Goal: Obtain resource: Download file/media

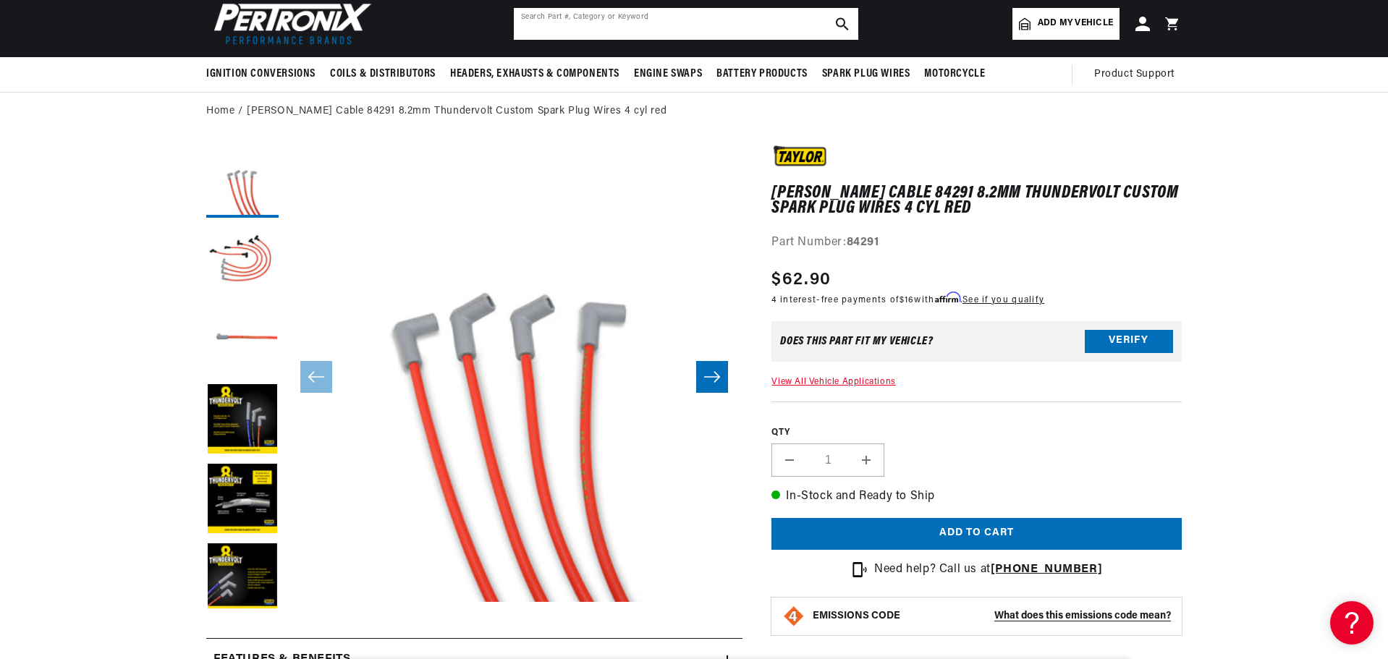
click at [630, 27] on input "text" at bounding box center [686, 24] width 344 height 32
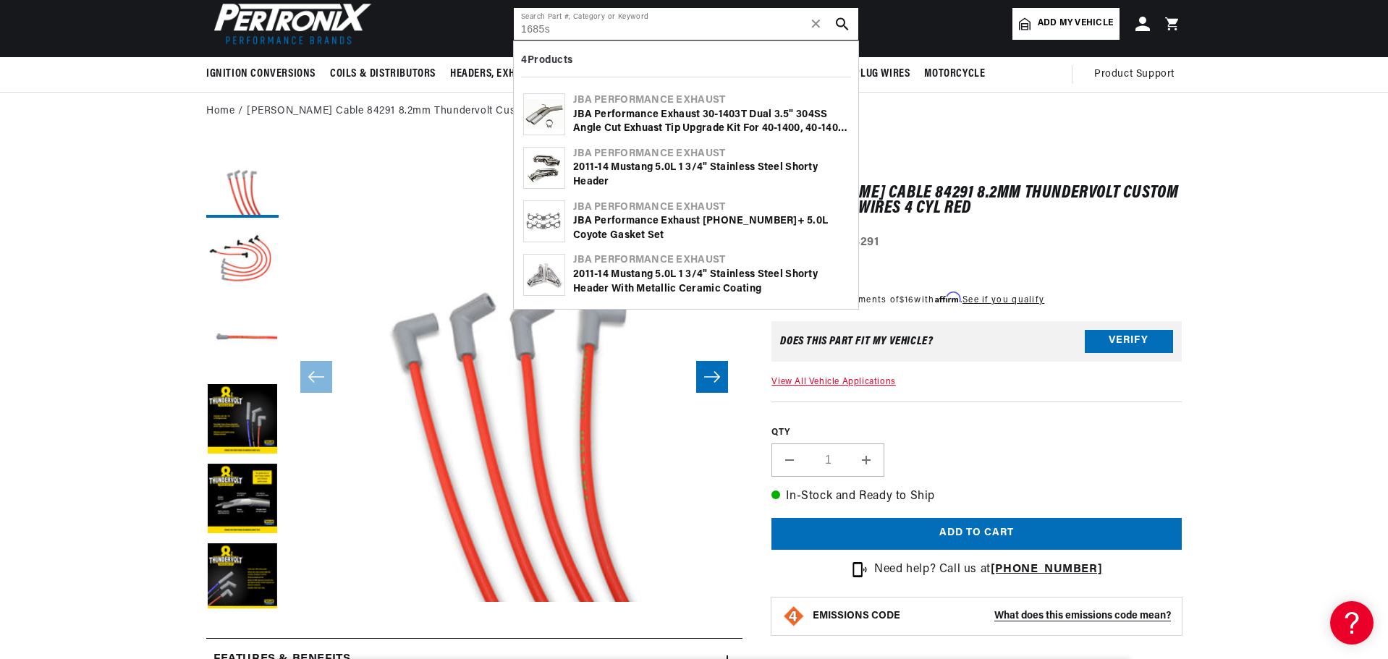
type input "1685s"
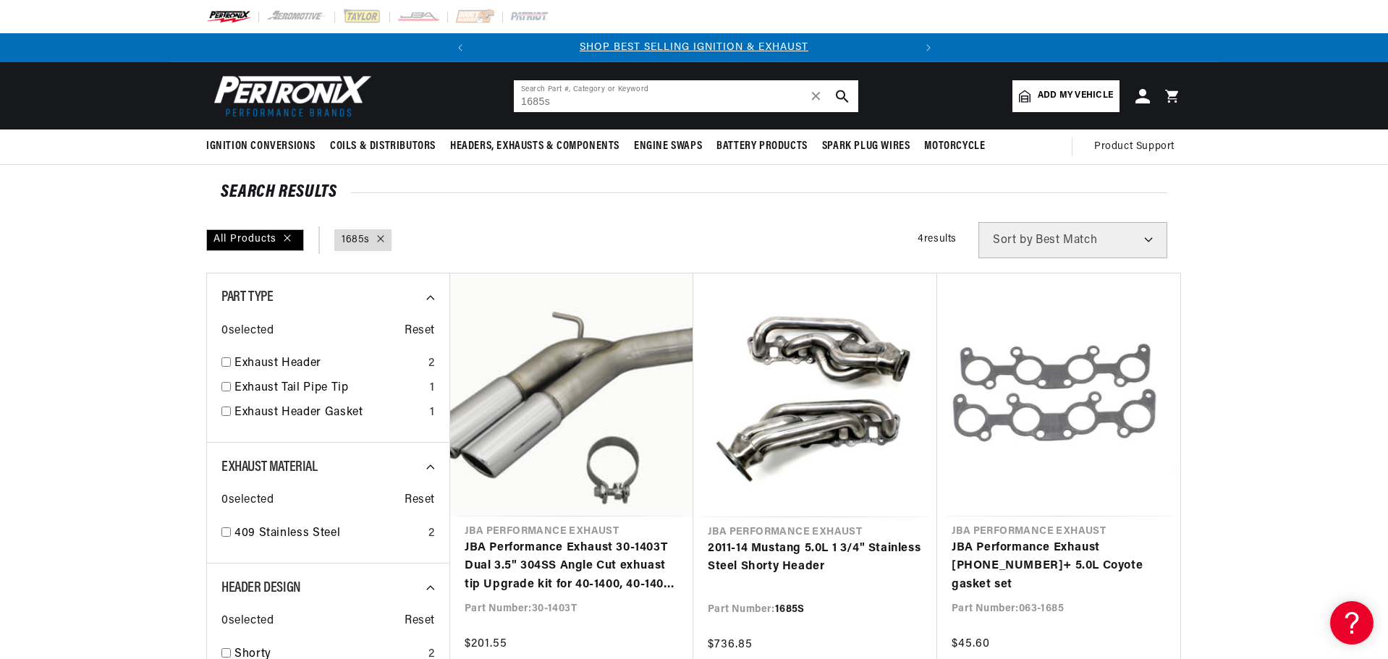
click at [543, 103] on input "1685s" at bounding box center [686, 96] width 344 height 32
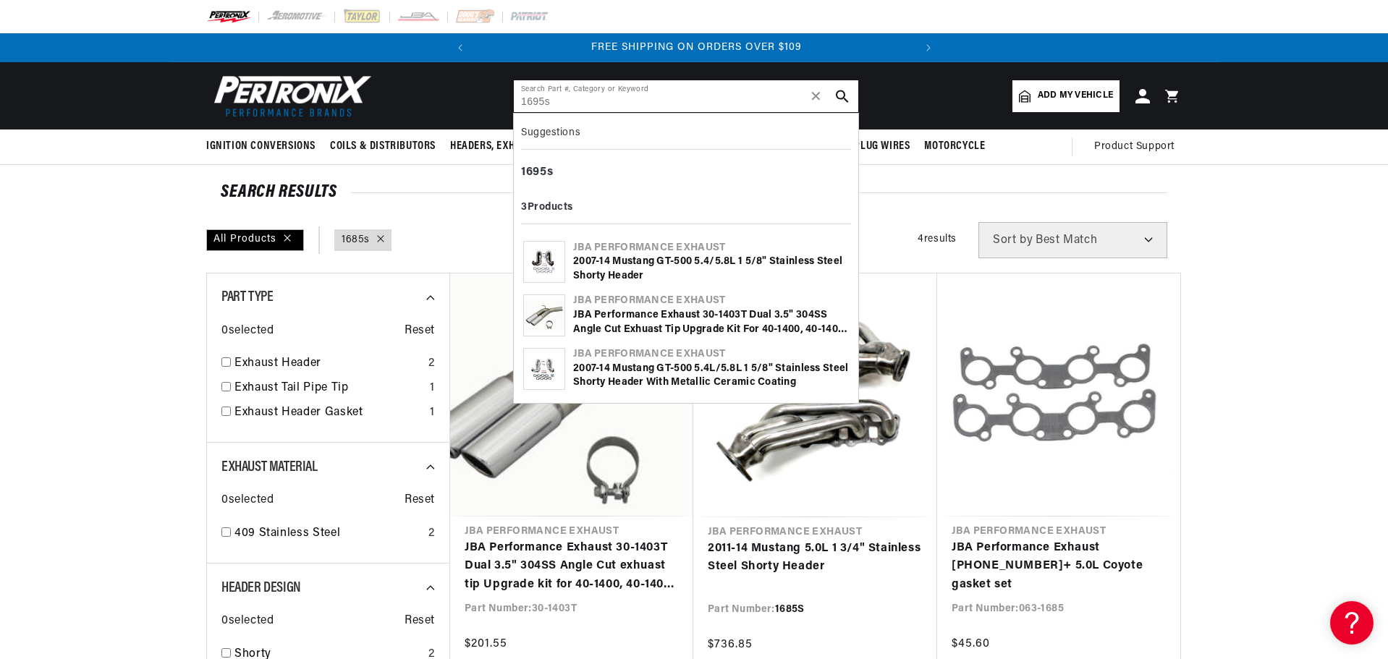
scroll to position [0, 439]
click at [582, 106] on input "1695s" at bounding box center [686, 96] width 344 height 32
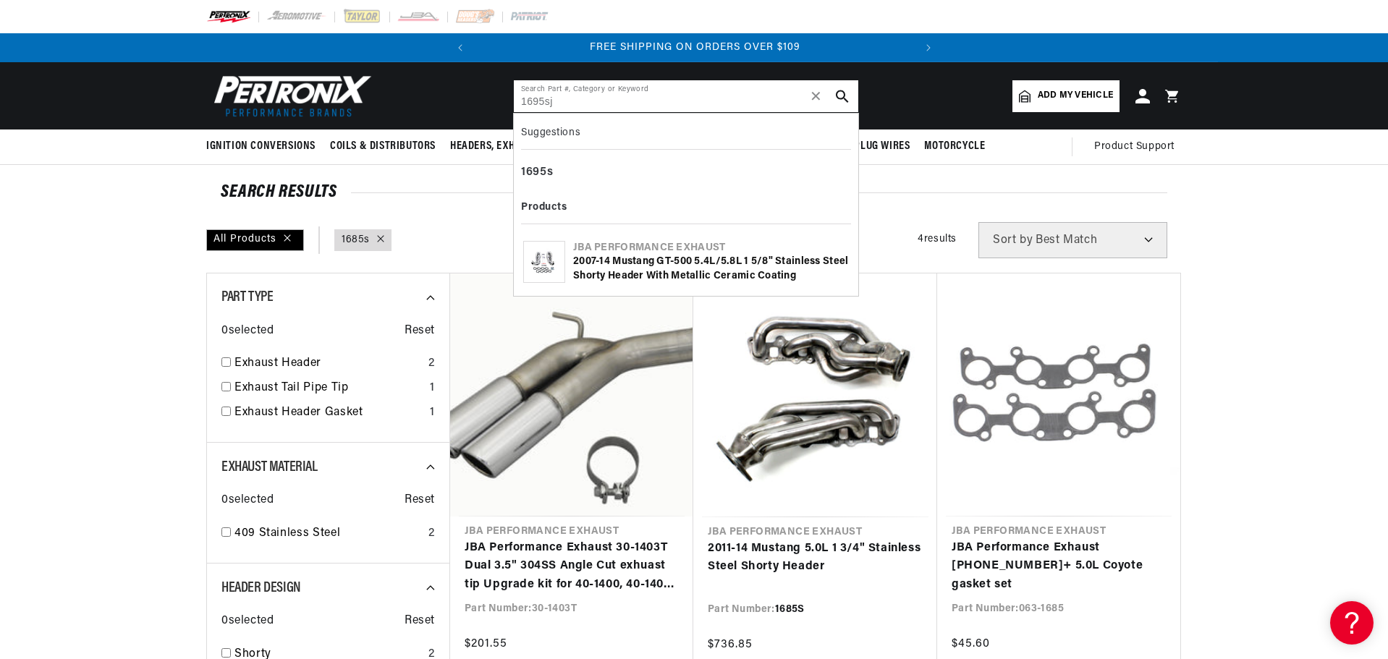
type input "1695sj"
click at [674, 271] on div "2007-14 Mustang GT-500 5.4L/5.8L 1 5/8" Stainless Steel Shorty Header with Meta…" at bounding box center [711, 269] width 276 height 28
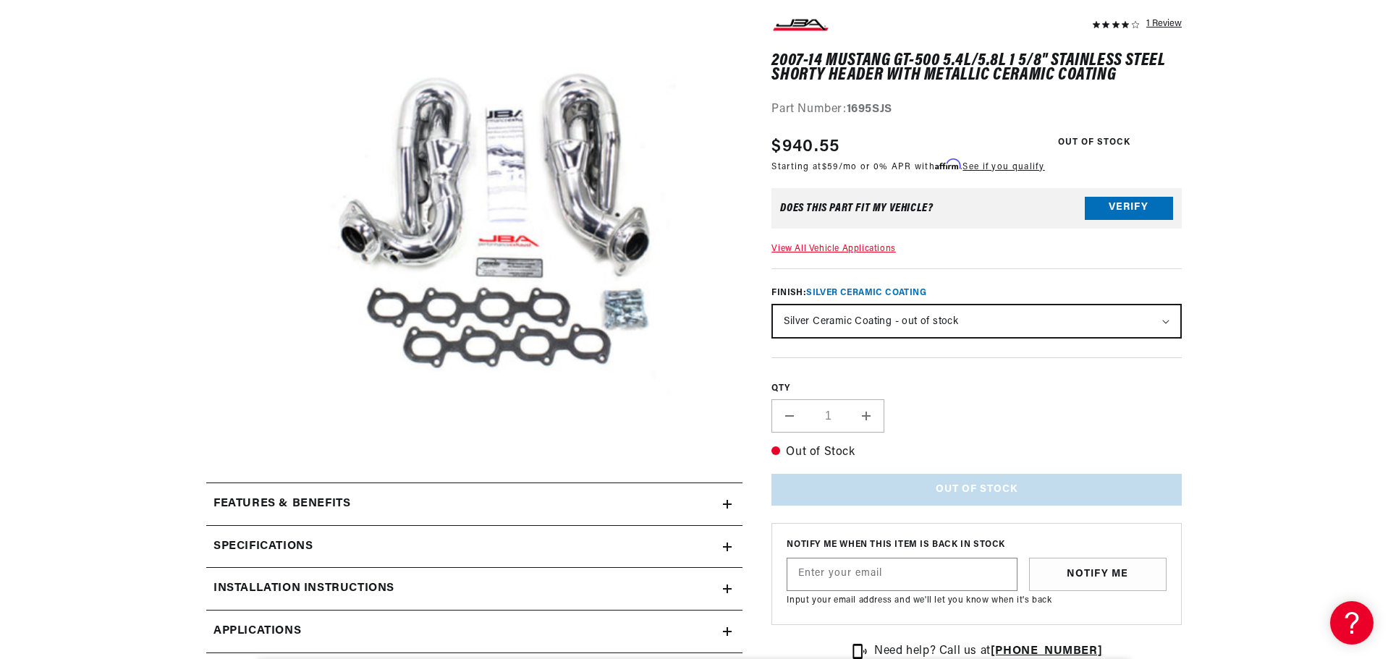
scroll to position [507, 0]
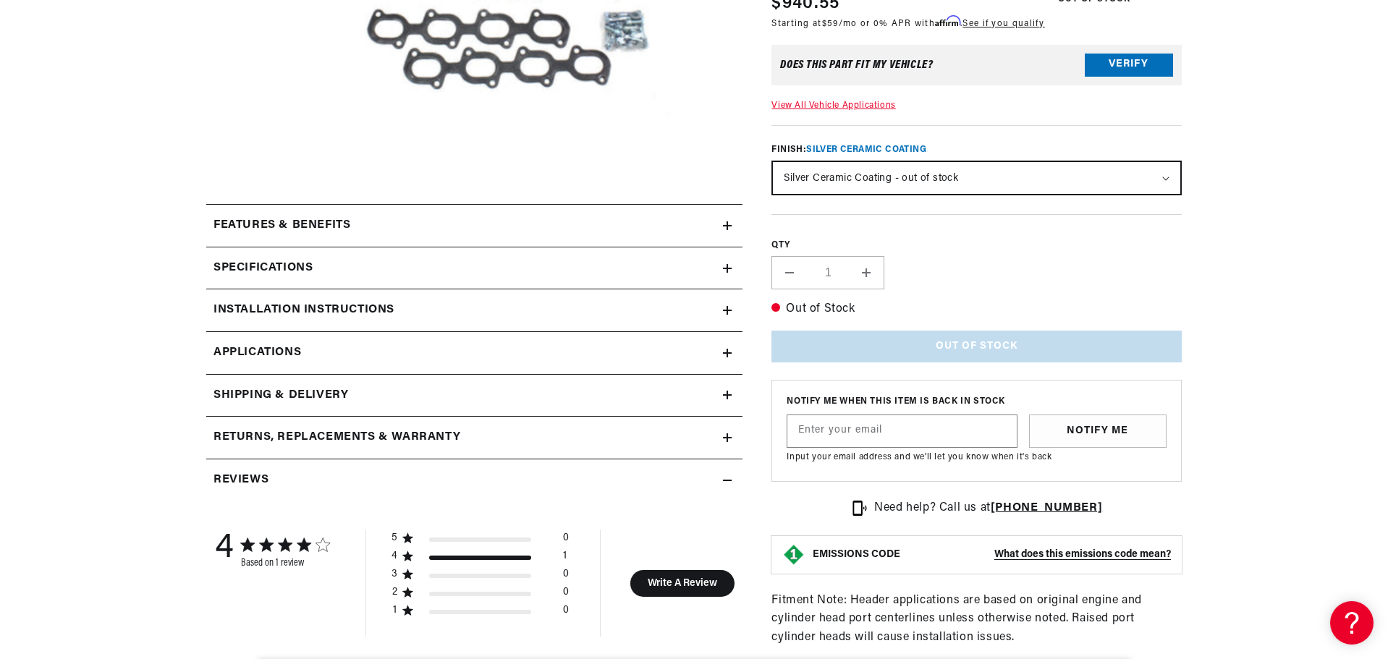
click at [729, 308] on icon at bounding box center [727, 310] width 9 height 9
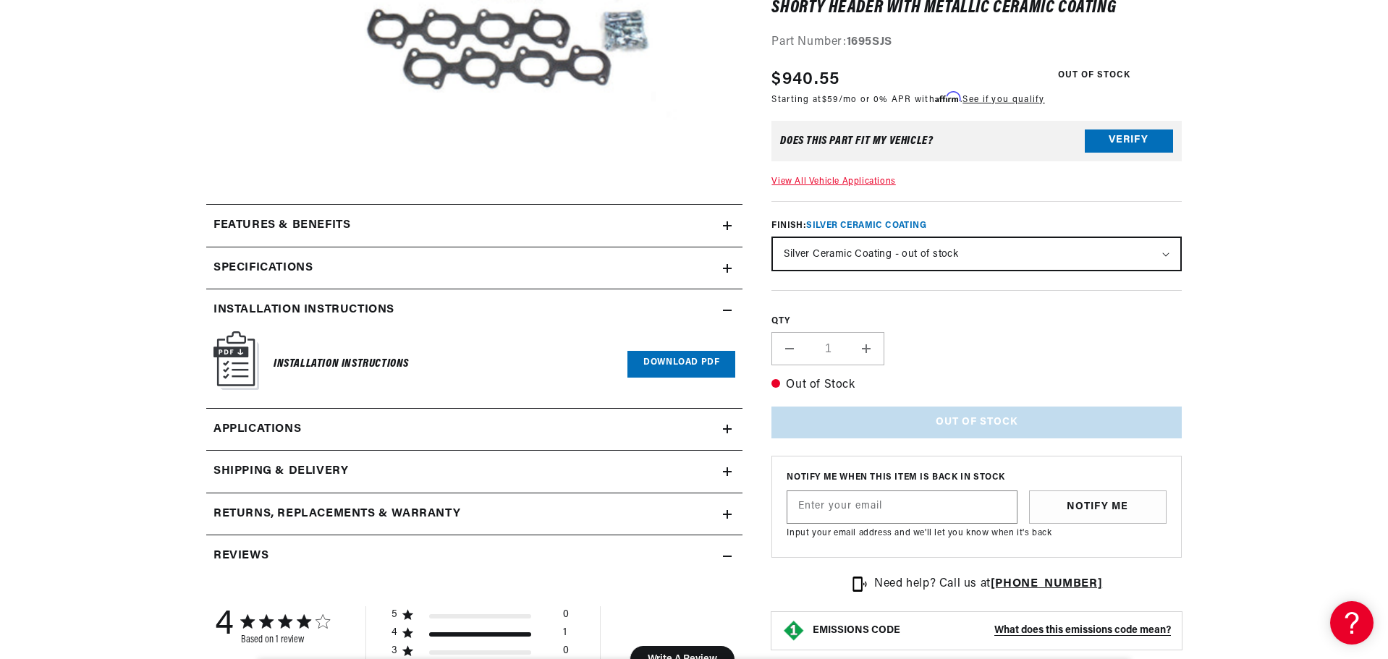
scroll to position [0, 439]
click at [668, 363] on link "Download PDF" at bounding box center [681, 364] width 108 height 27
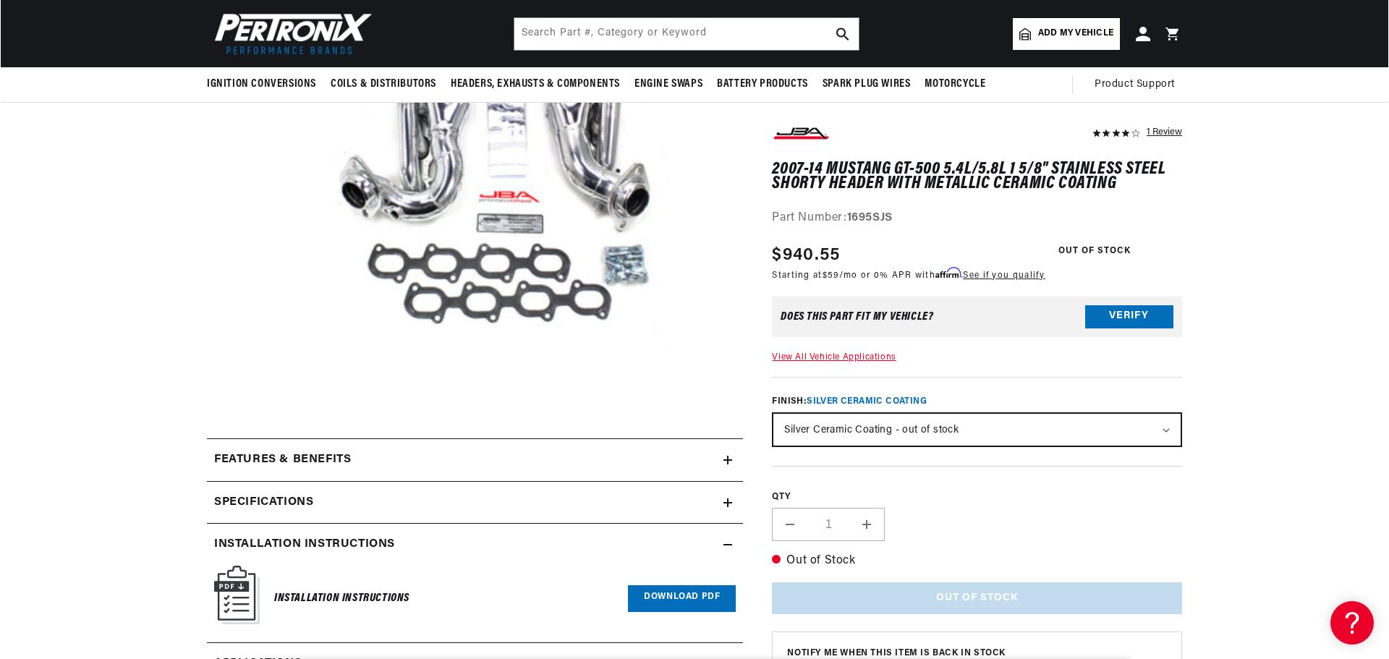
scroll to position [217, 0]
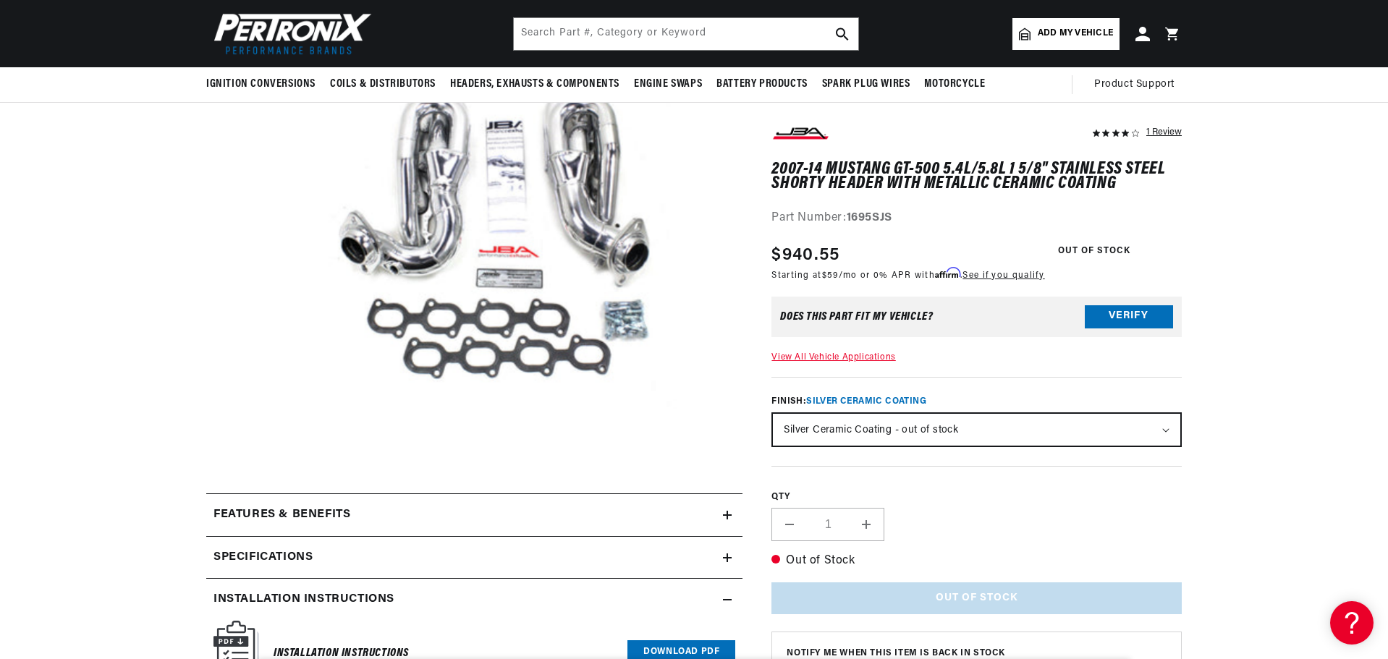
click at [240, 503] on button "Open media 1 in modal" at bounding box center [240, 503] width 0 height 0
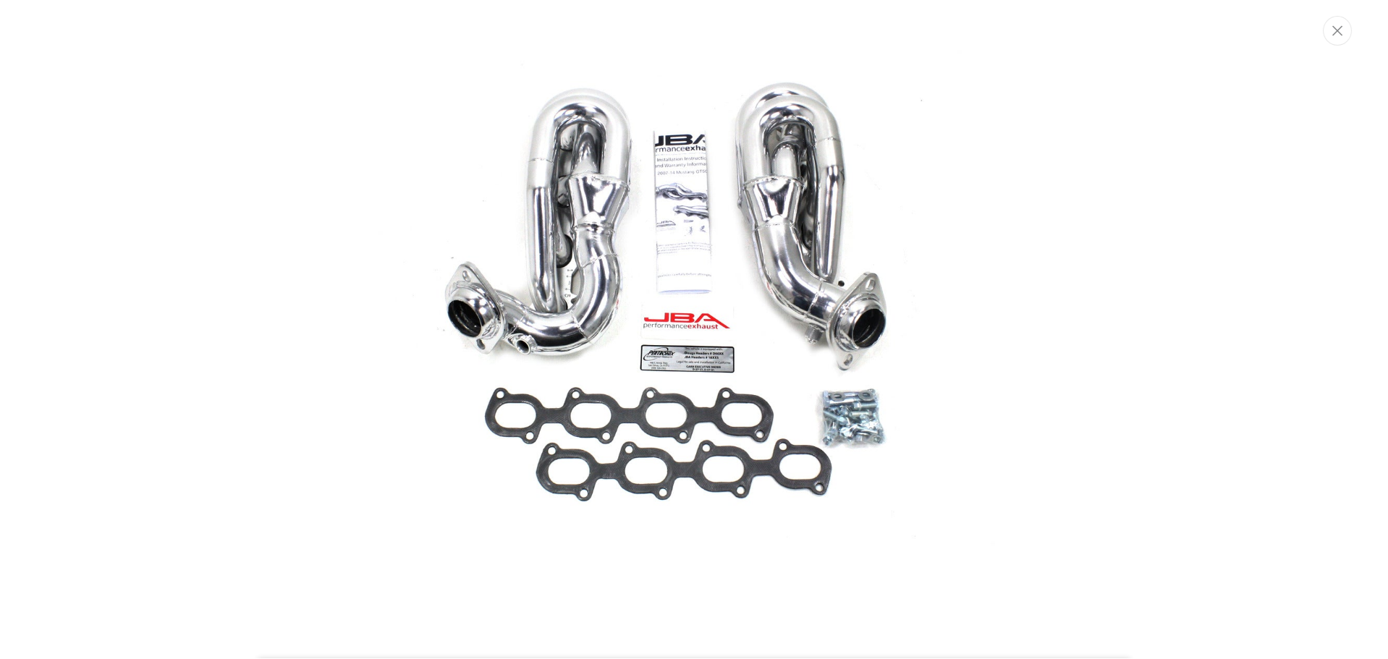
scroll to position [148, 0]
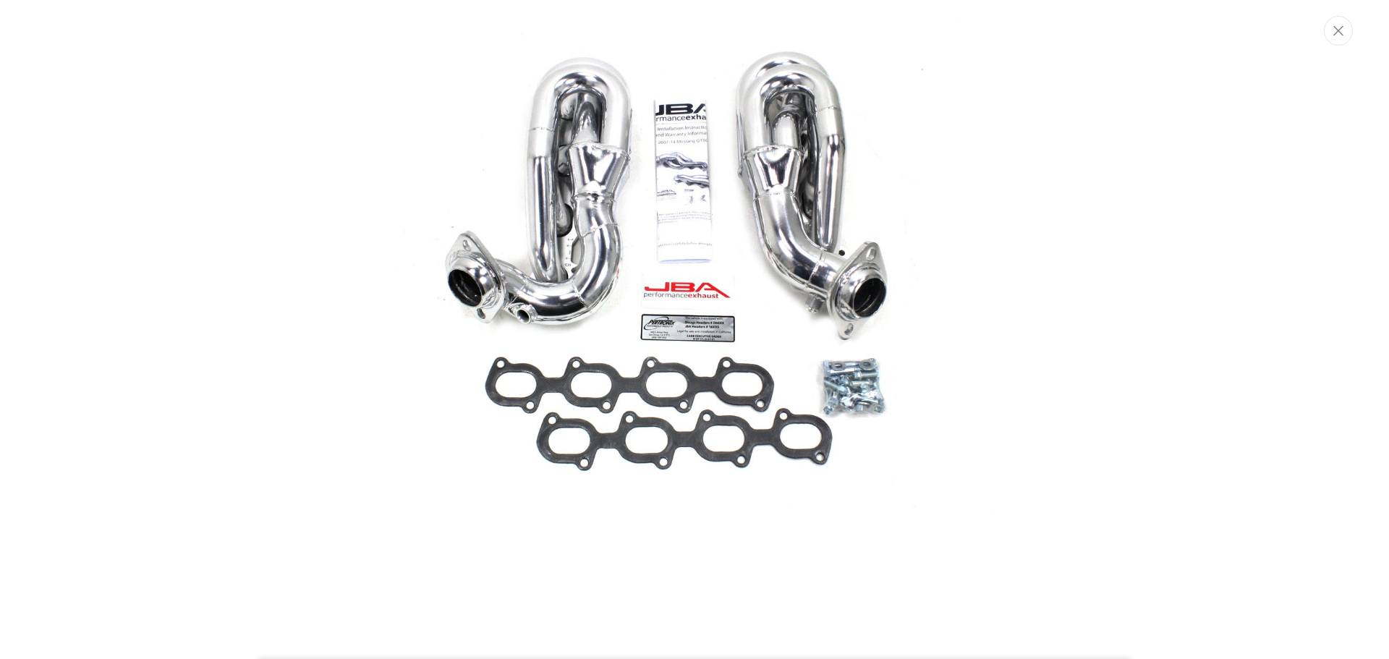
click at [723, 316] on img "Media gallery" at bounding box center [695, 258] width 782 height 782
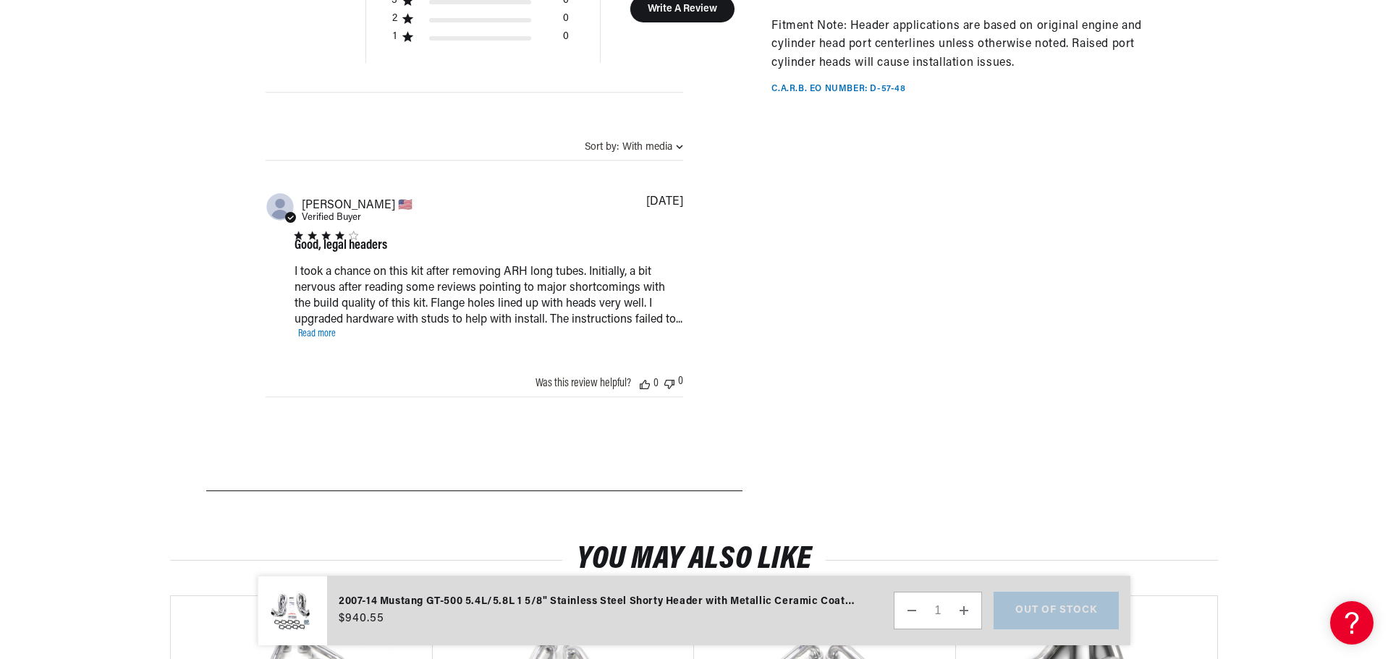
scroll to position [1158, 0]
click at [318, 333] on link "Read more" at bounding box center [317, 333] width 38 height 11
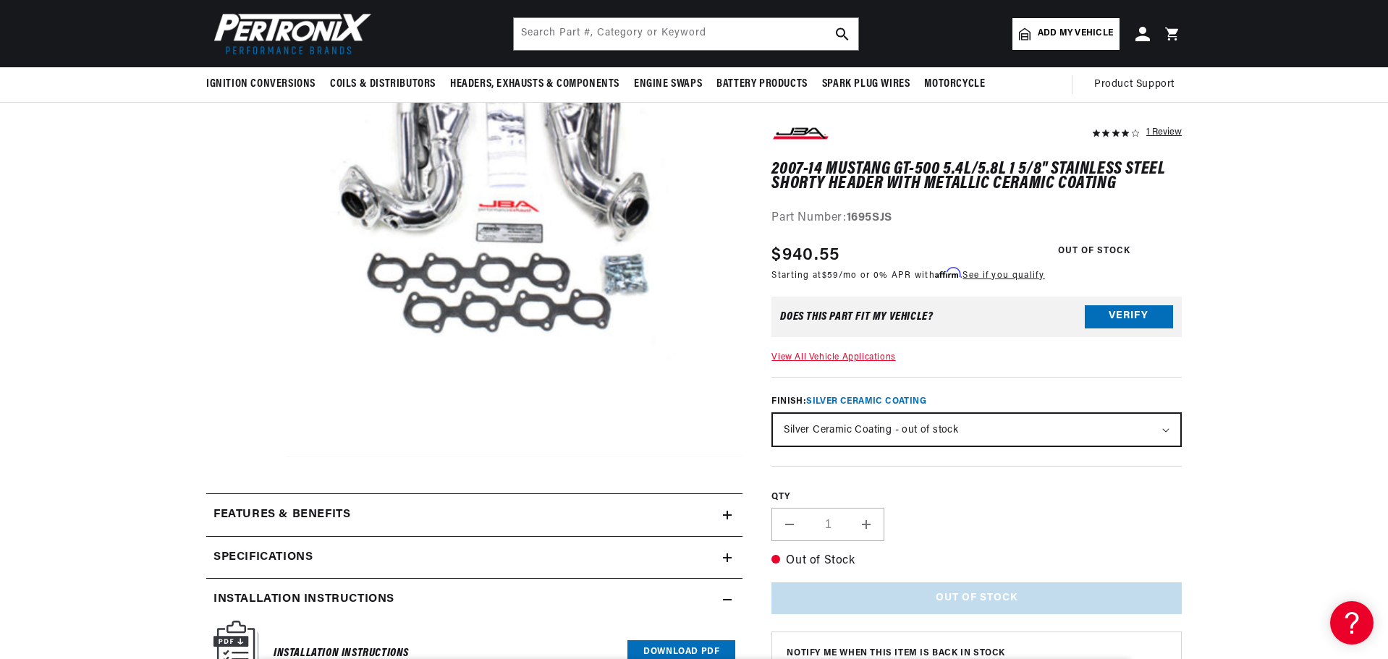
scroll to position [0, 439]
